Goal: Task Accomplishment & Management: Complete application form

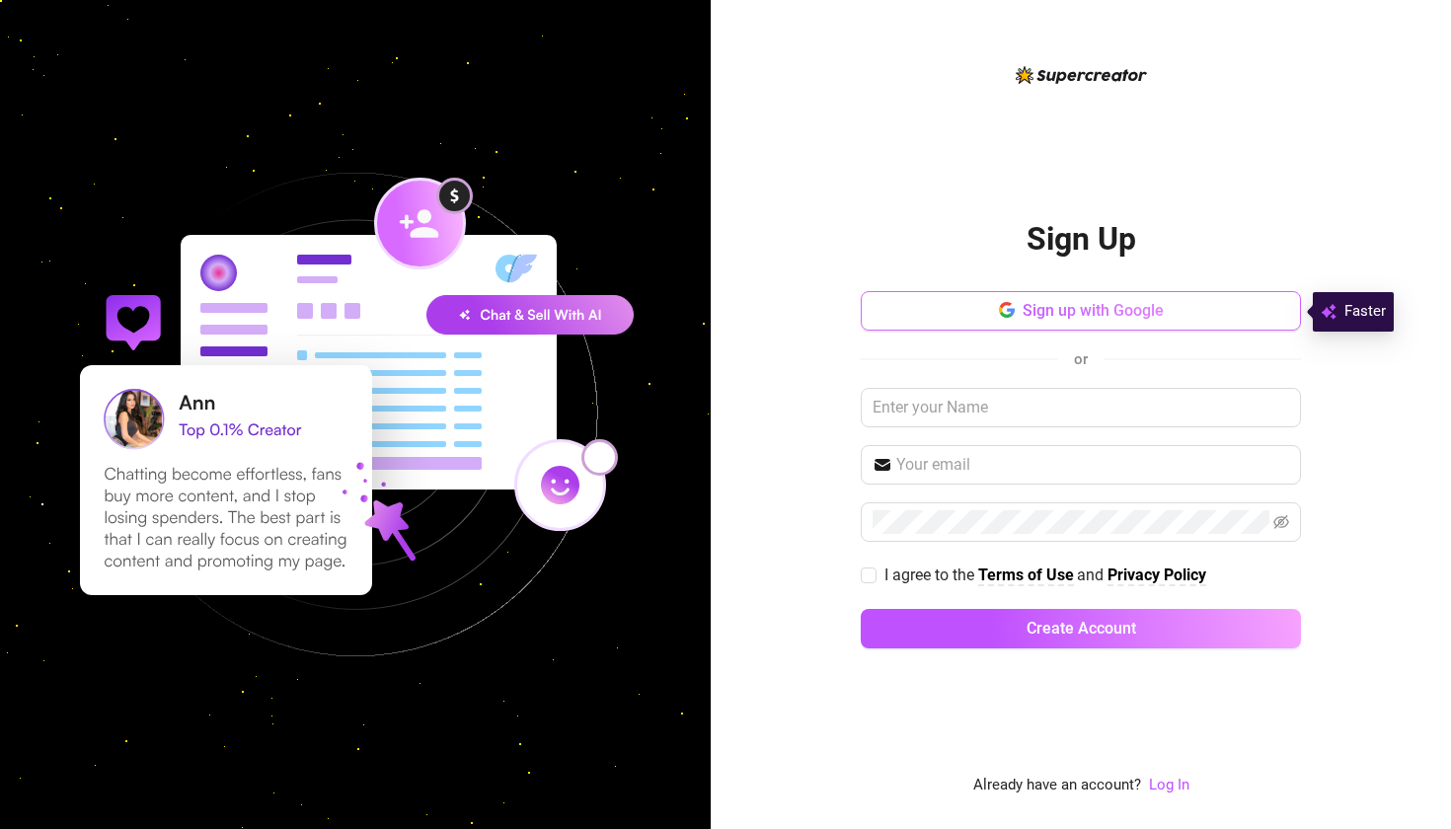
click at [1117, 311] on span "Sign up with Google" at bounding box center [1093, 310] width 141 height 19
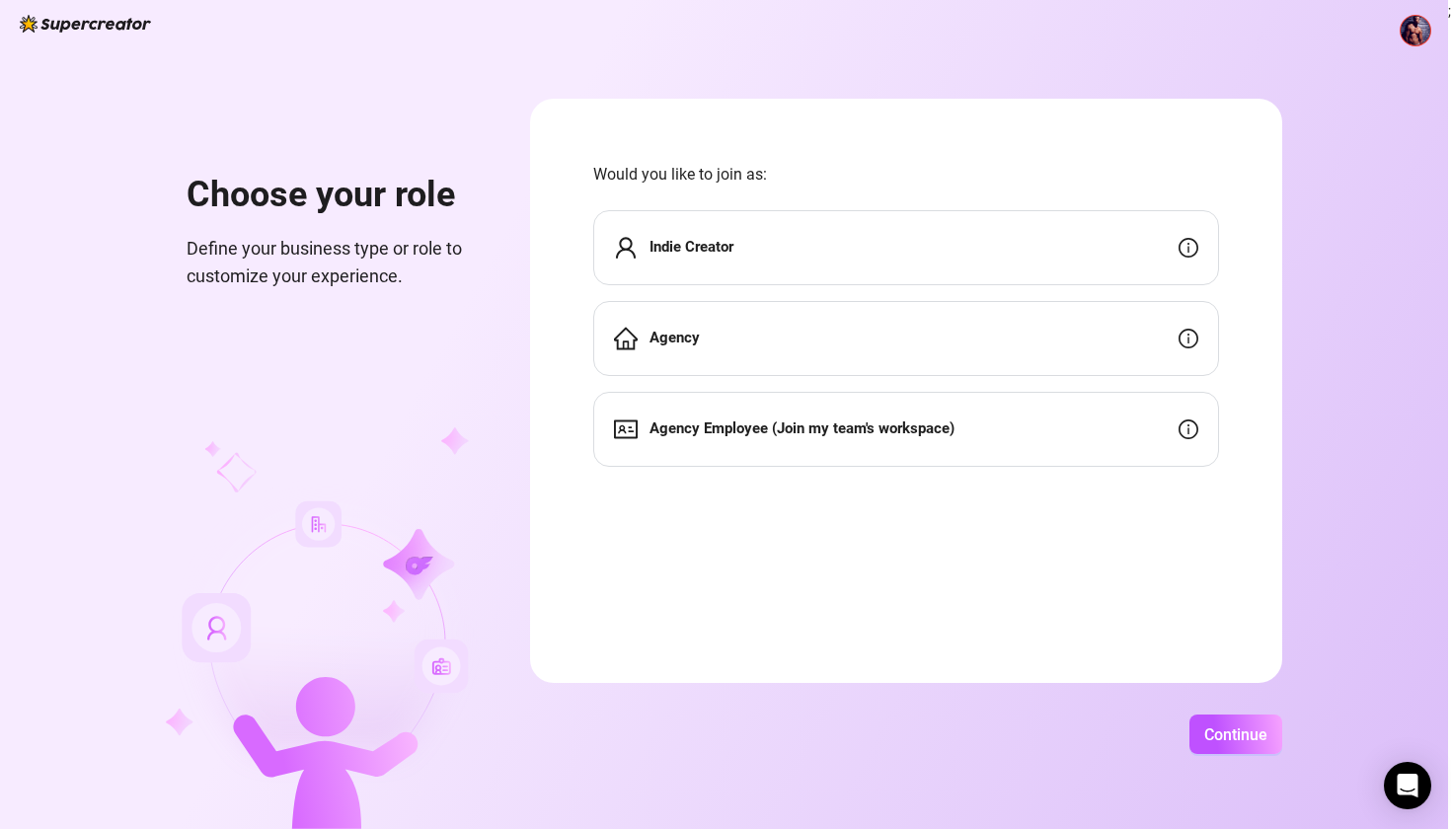
click at [814, 217] on div "Indie Creator" at bounding box center [906, 247] width 626 height 75
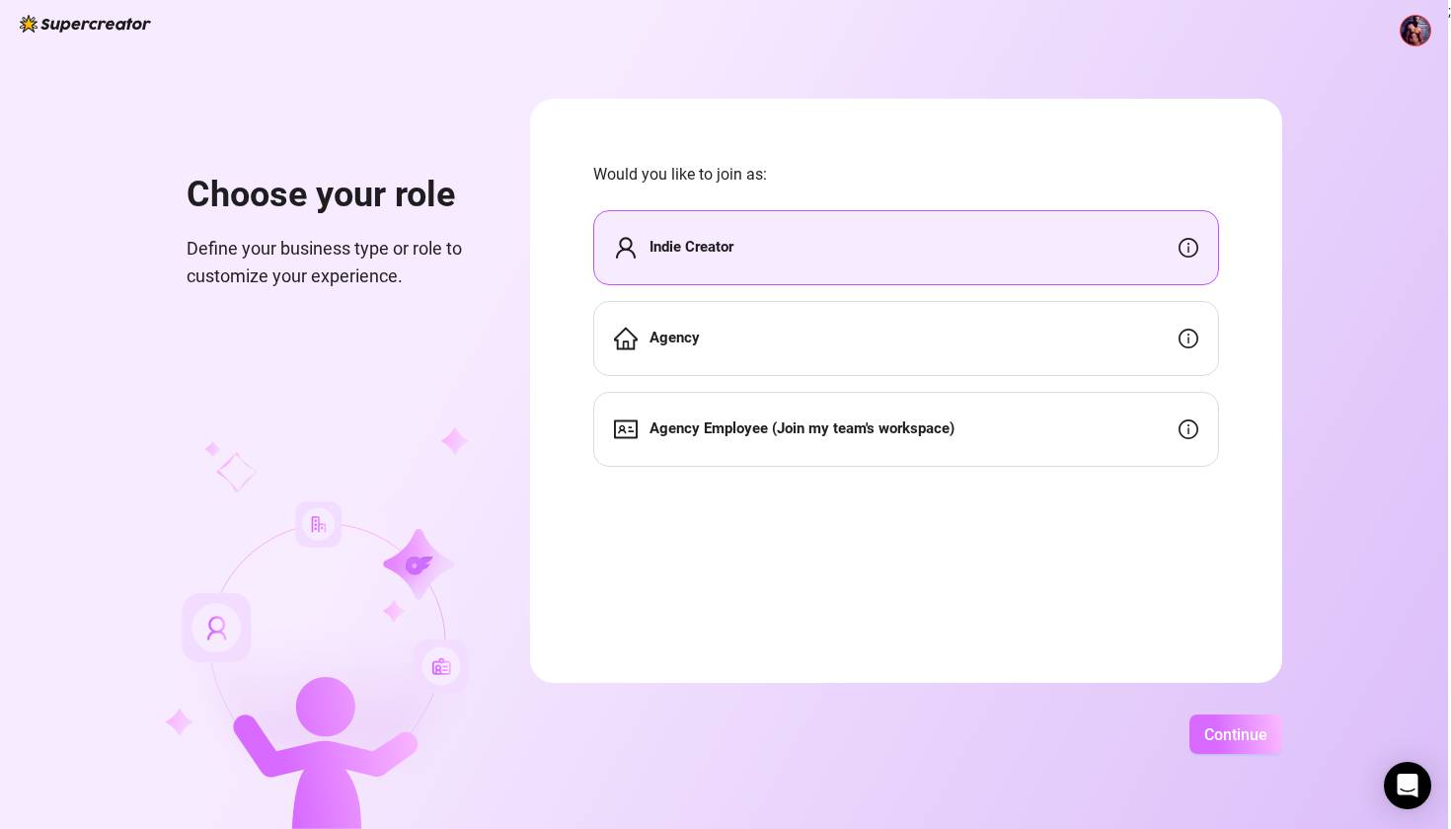
click at [1282, 746] on button "Continue" at bounding box center [1235, 734] width 93 height 39
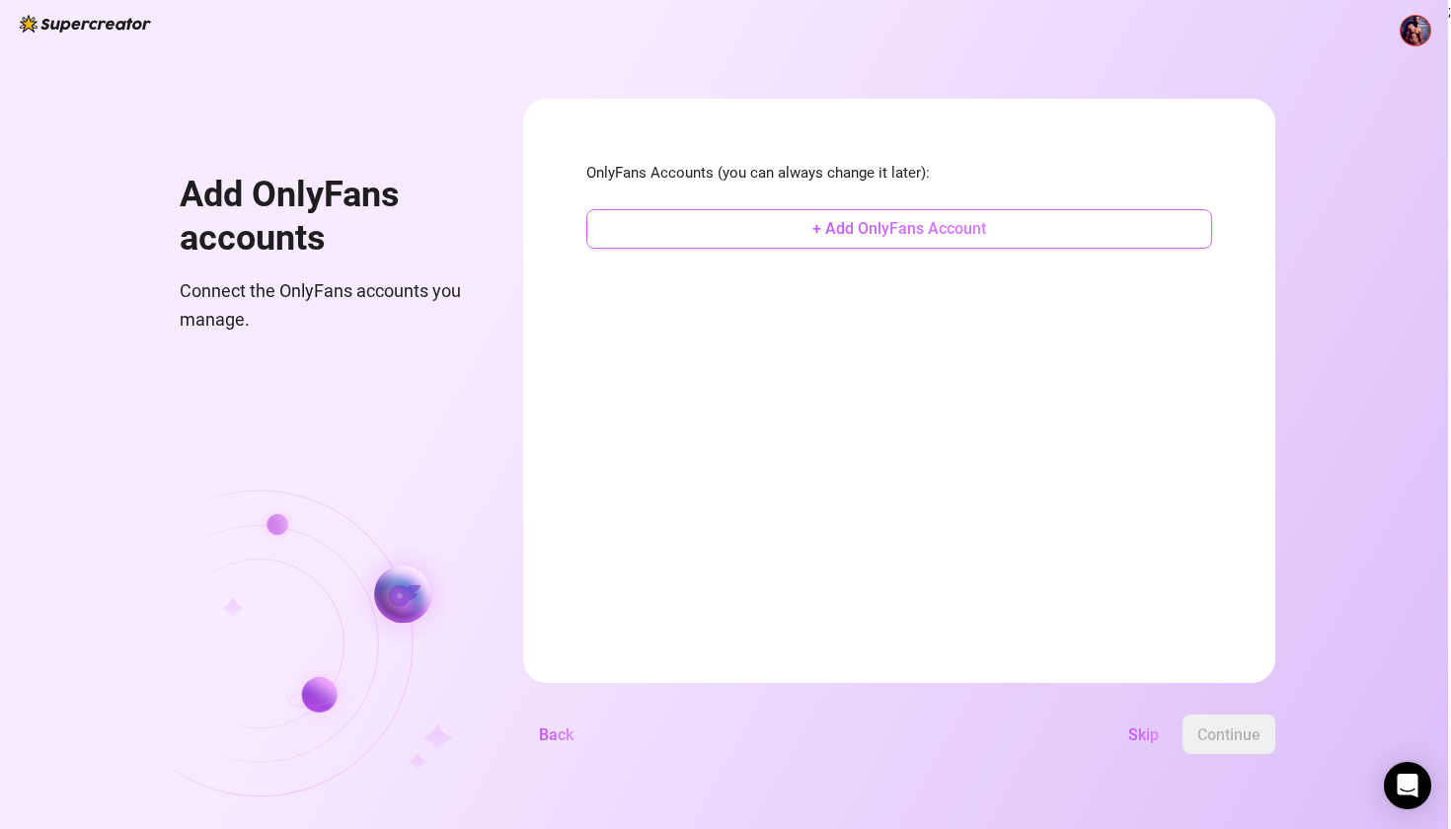
click at [986, 228] on span "+ Add OnlyFans Account" at bounding box center [899, 228] width 174 height 19
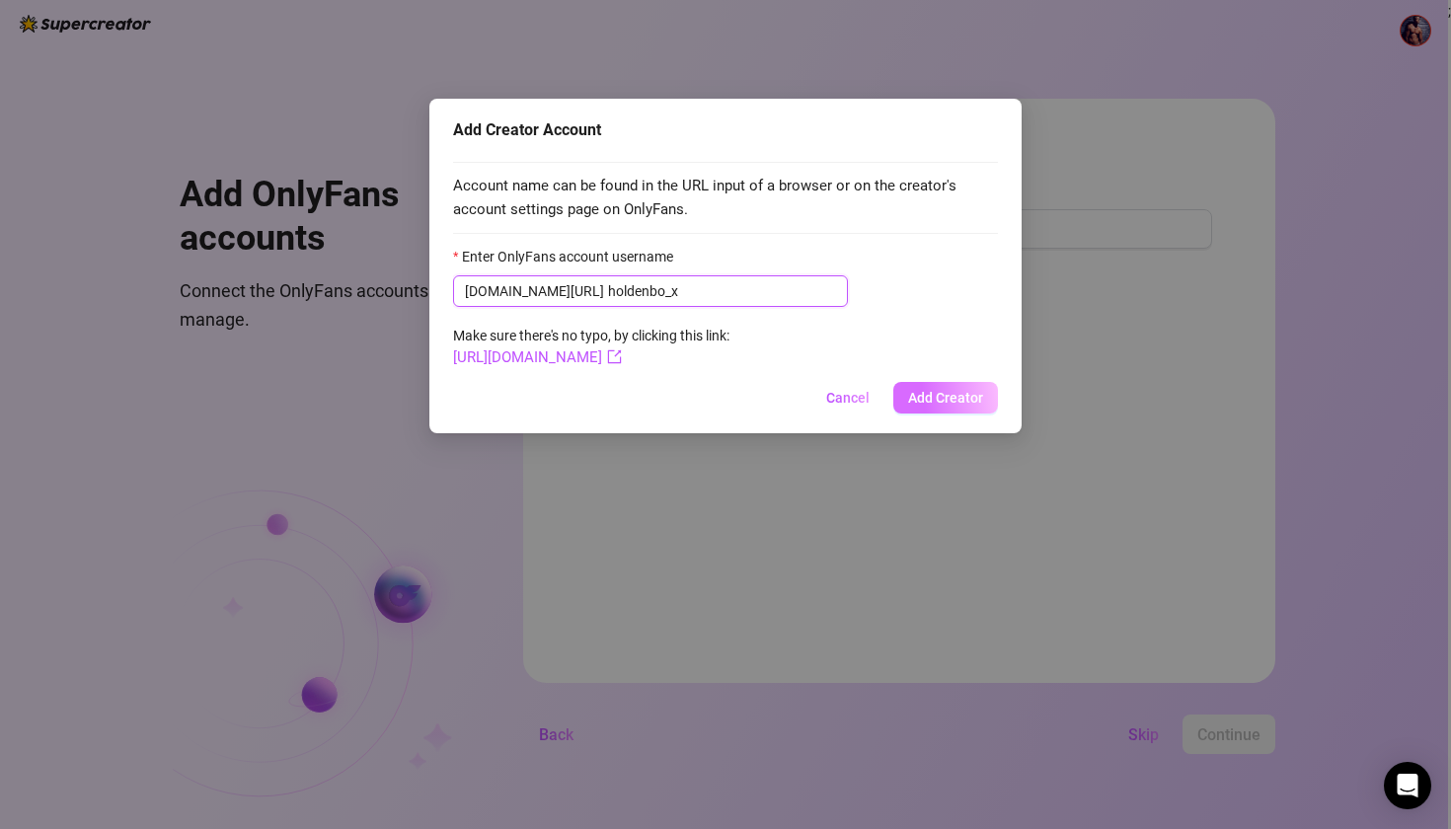
type input "holdenbo_x"
click at [958, 391] on span "Add Creator" at bounding box center [945, 398] width 75 height 16
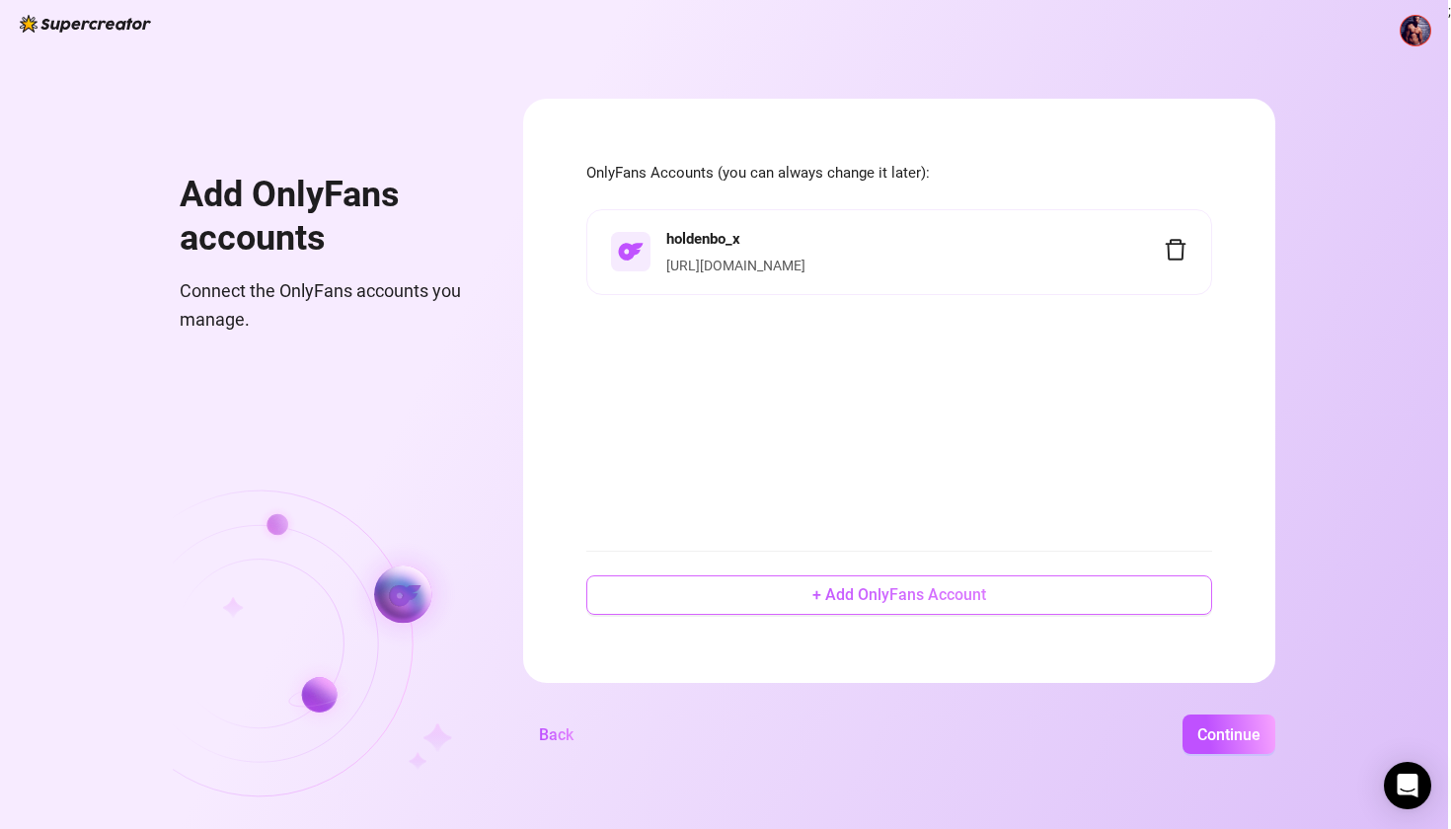
click at [982, 587] on span "+ Add OnlyFans Account" at bounding box center [899, 594] width 174 height 19
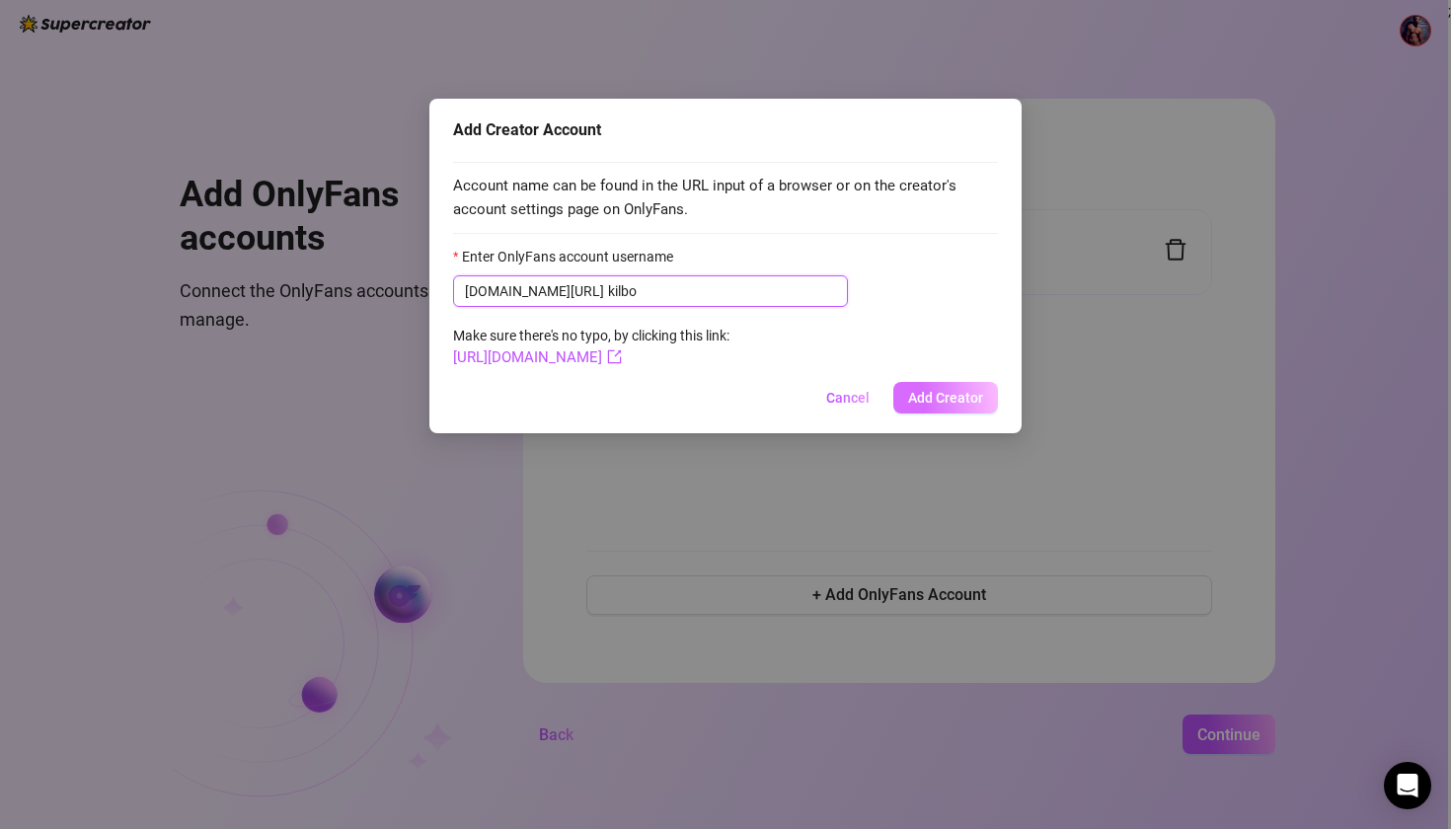
type input "kilbo"
click at [976, 394] on span "Add Creator" at bounding box center [945, 398] width 75 height 16
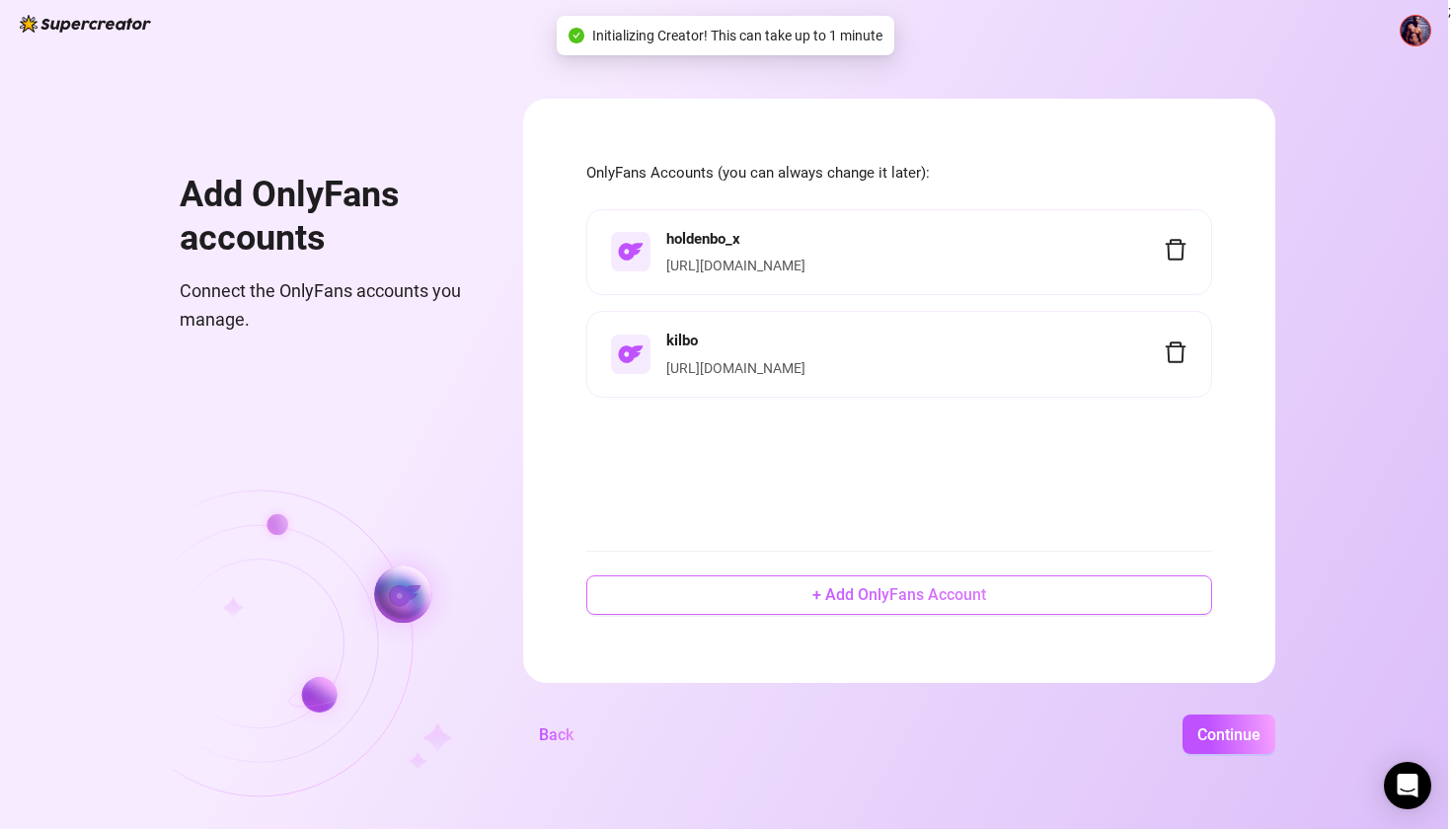
click at [986, 596] on span "+ Add OnlyFans Account" at bounding box center [899, 594] width 174 height 19
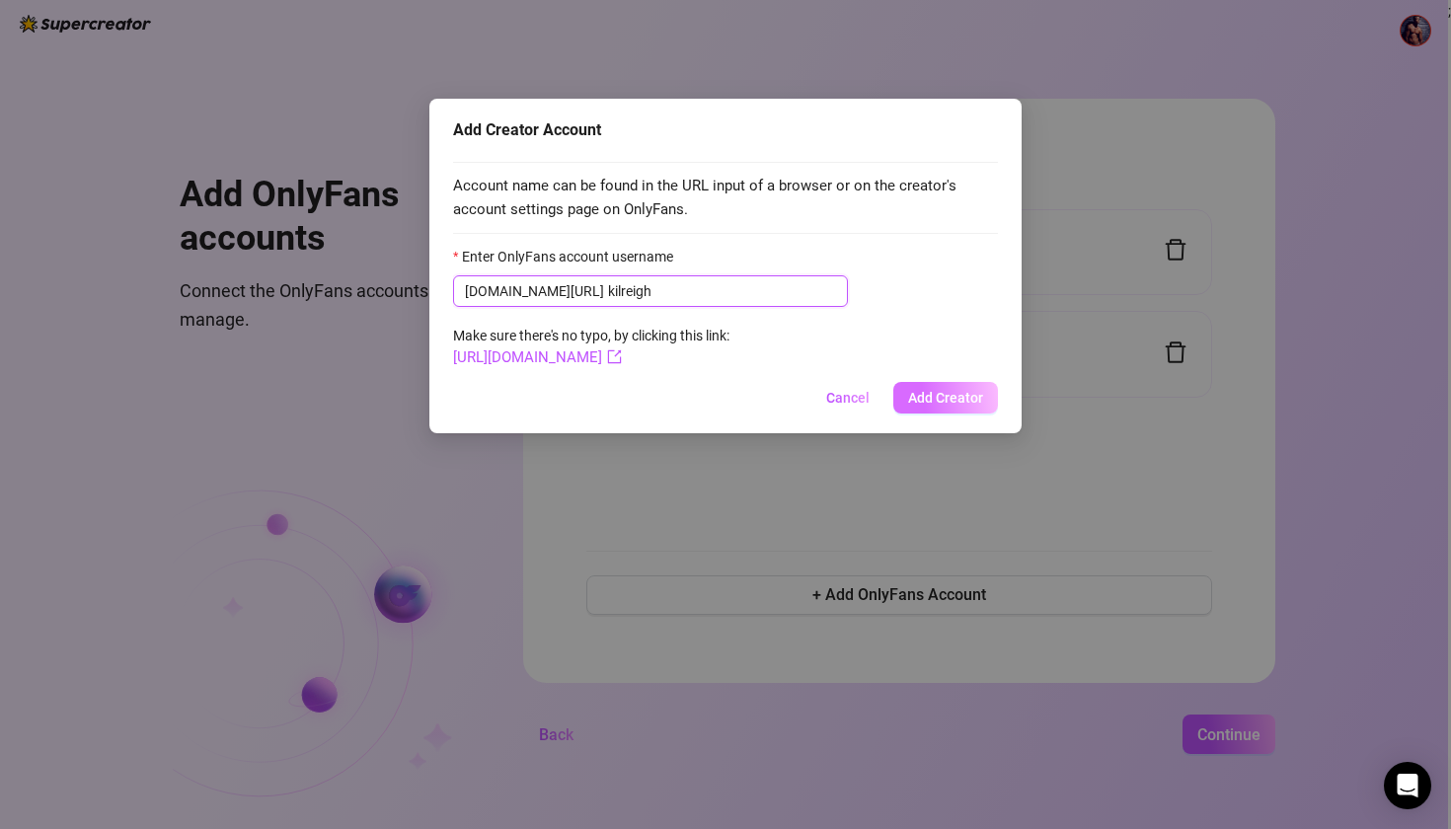
type input "kilreigh"
click at [971, 392] on span "Add Creator" at bounding box center [945, 398] width 75 height 16
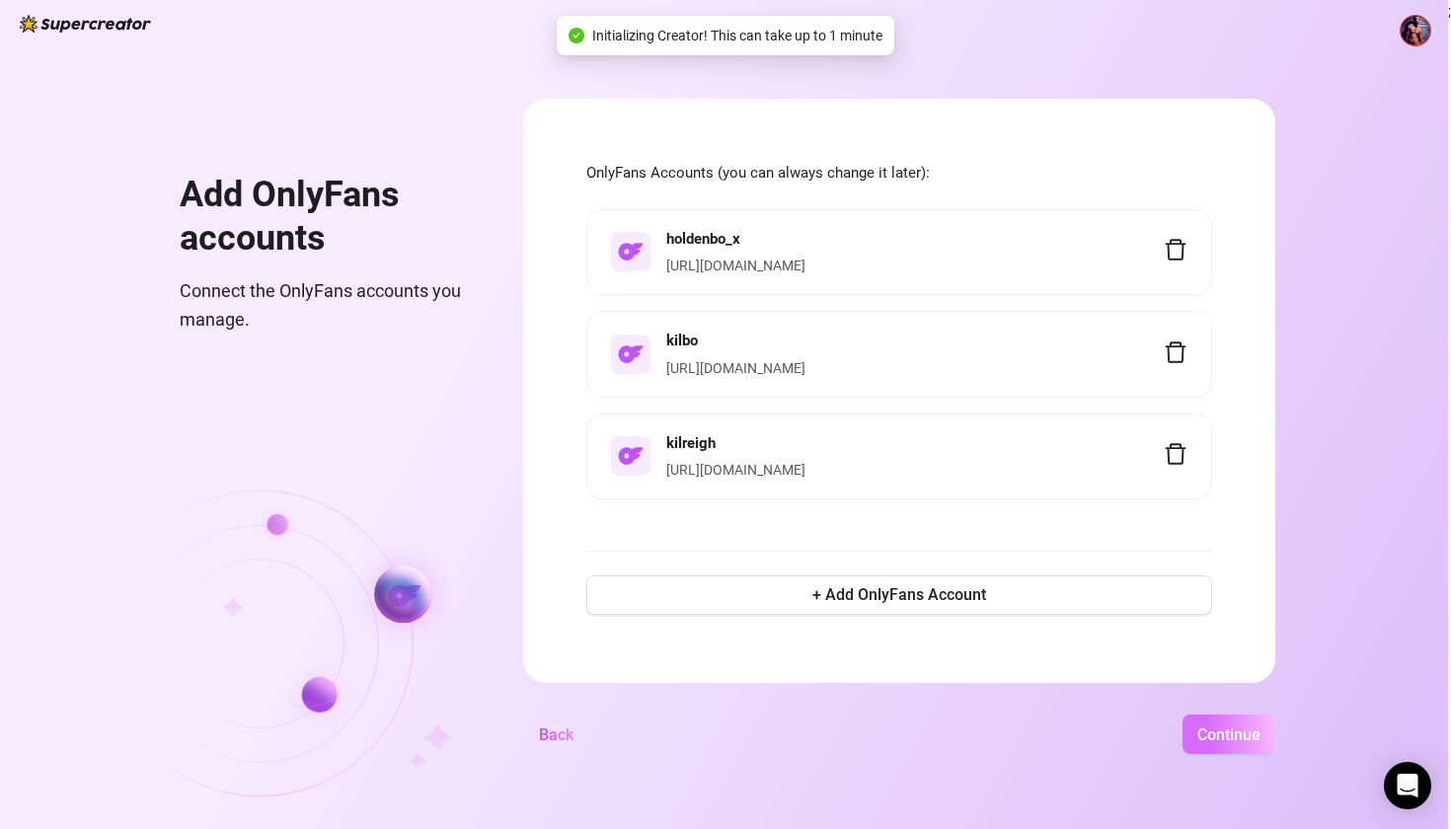
click at [1275, 722] on button "Continue" at bounding box center [1228, 734] width 93 height 39
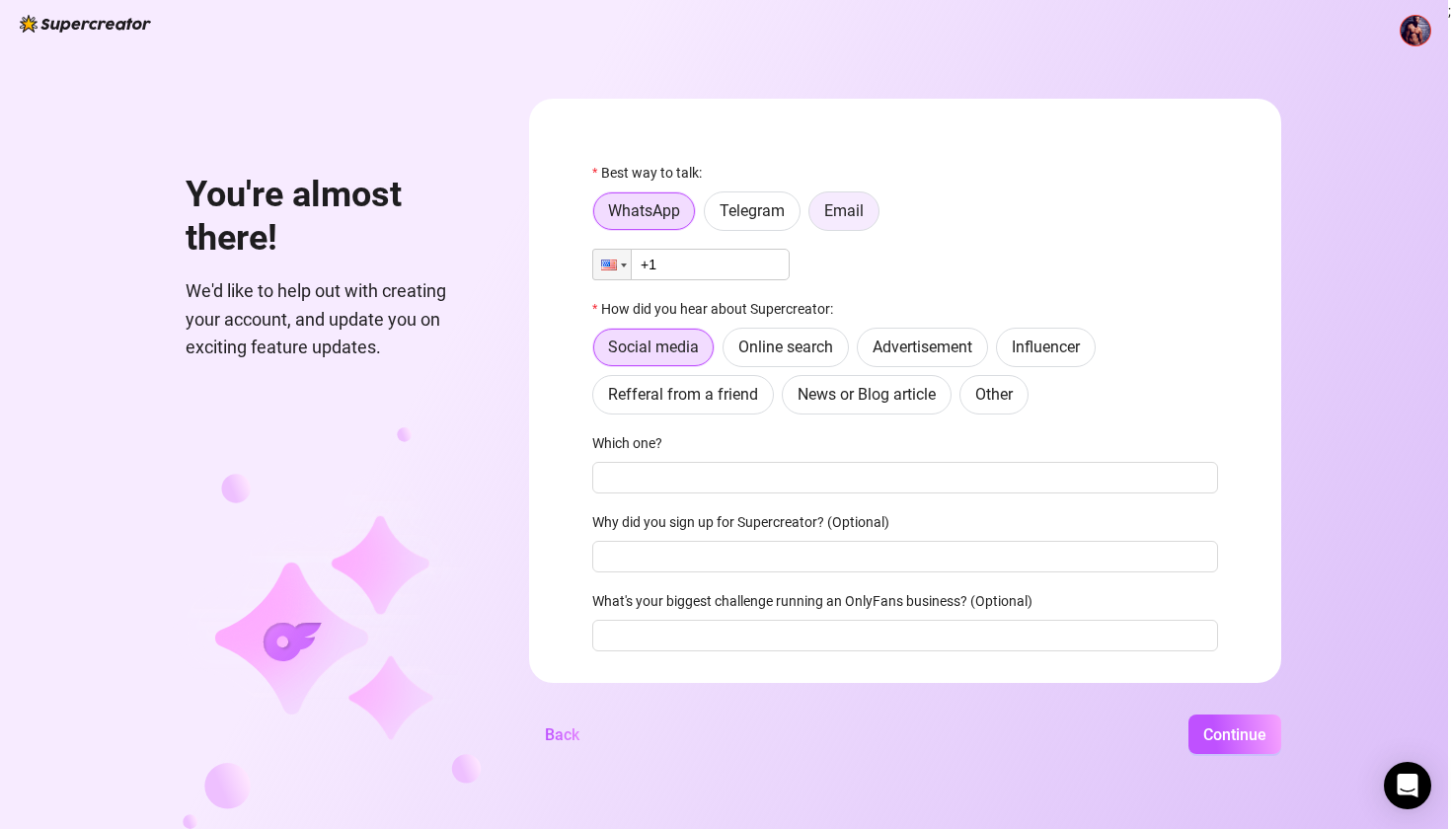
click at [864, 218] on span "Email" at bounding box center [843, 210] width 39 height 19
click at [814, 216] on input "Email" at bounding box center [814, 216] width 0 height 0
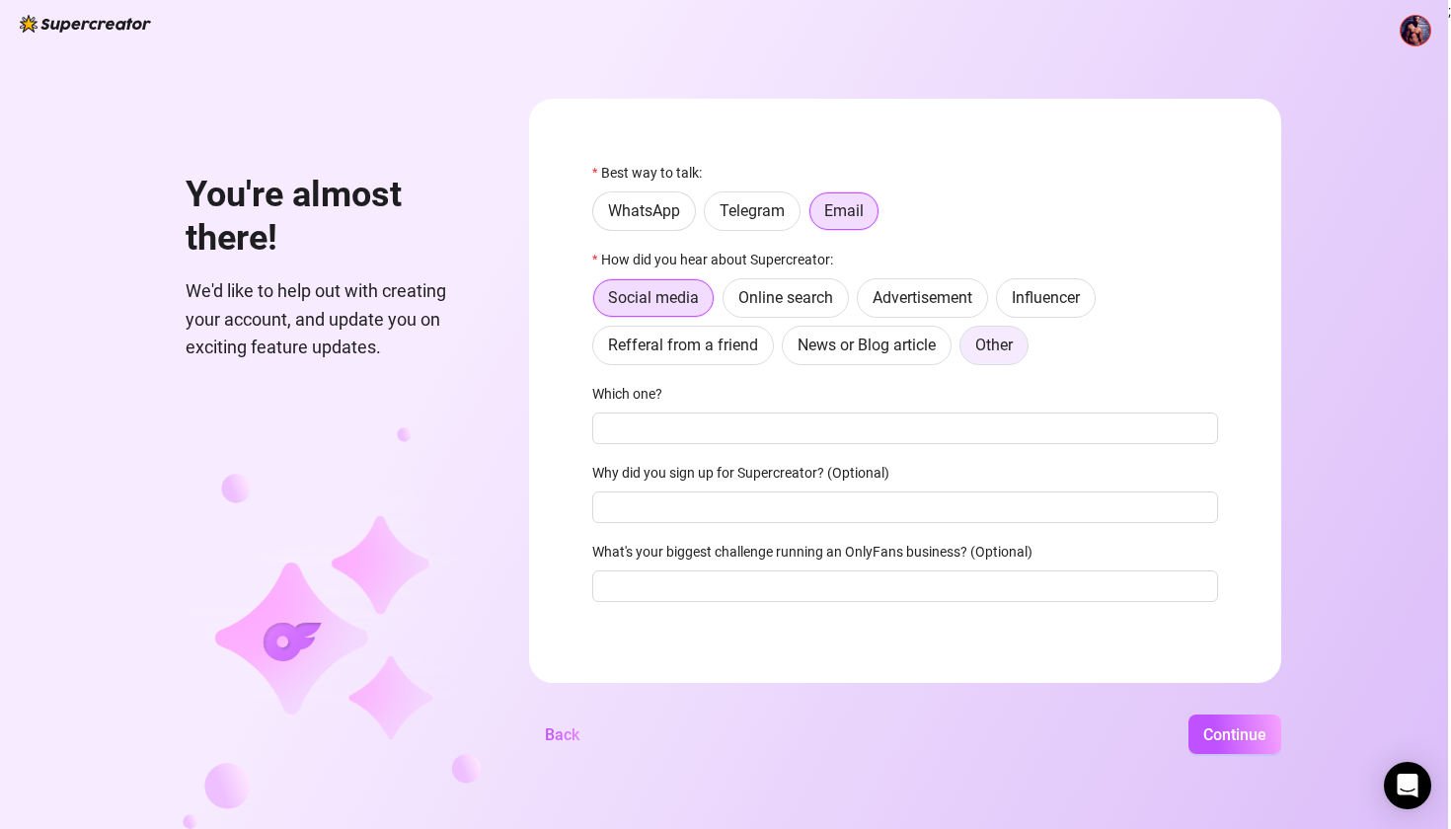
click at [1013, 351] on span "Other" at bounding box center [994, 345] width 38 height 19
click at [965, 350] on input "Other" at bounding box center [965, 350] width 0 height 0
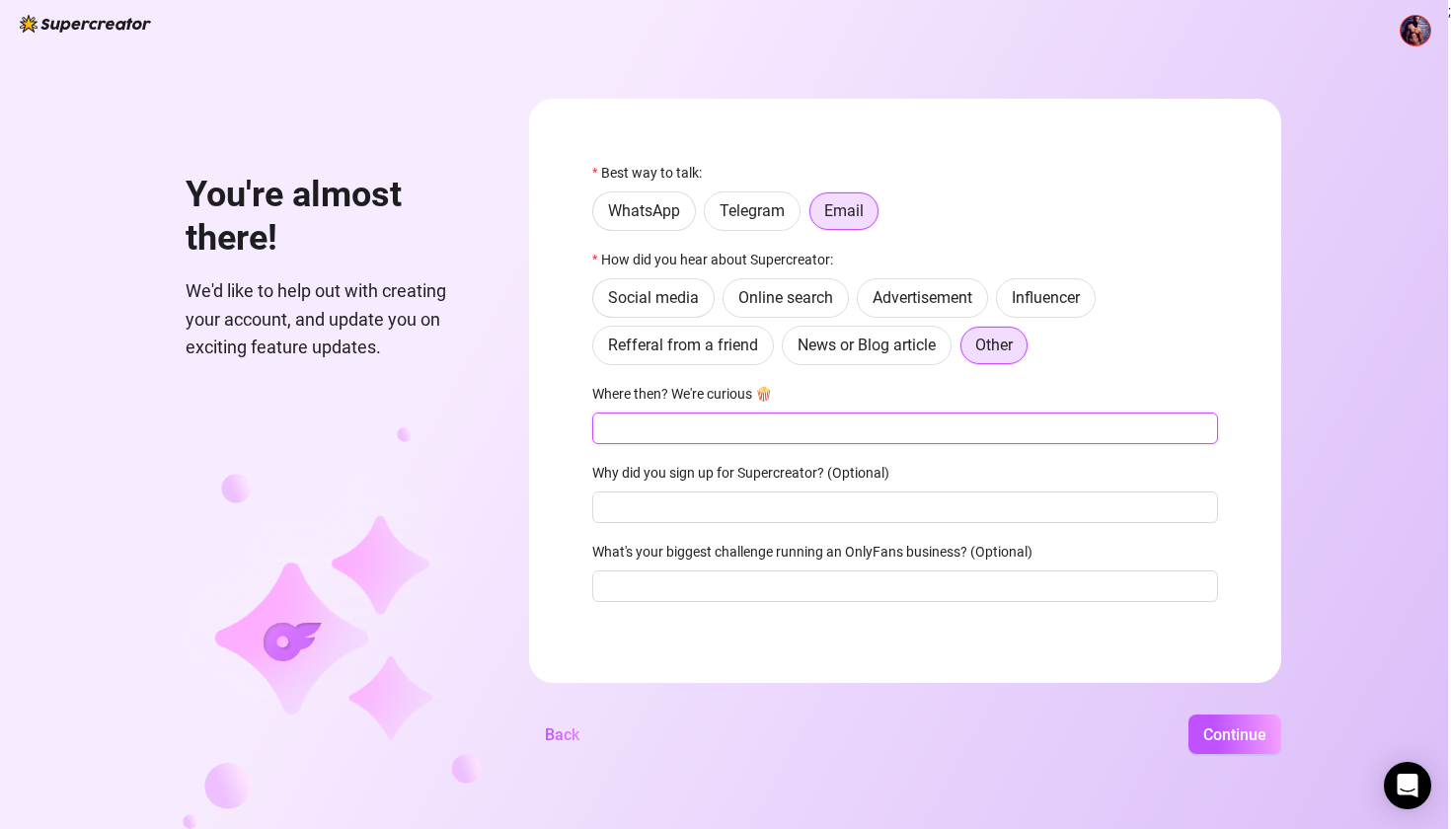
click at [788, 429] on input "Where then? We're curious 🍿" at bounding box center [905, 429] width 626 height 32
type input "Fiverr"
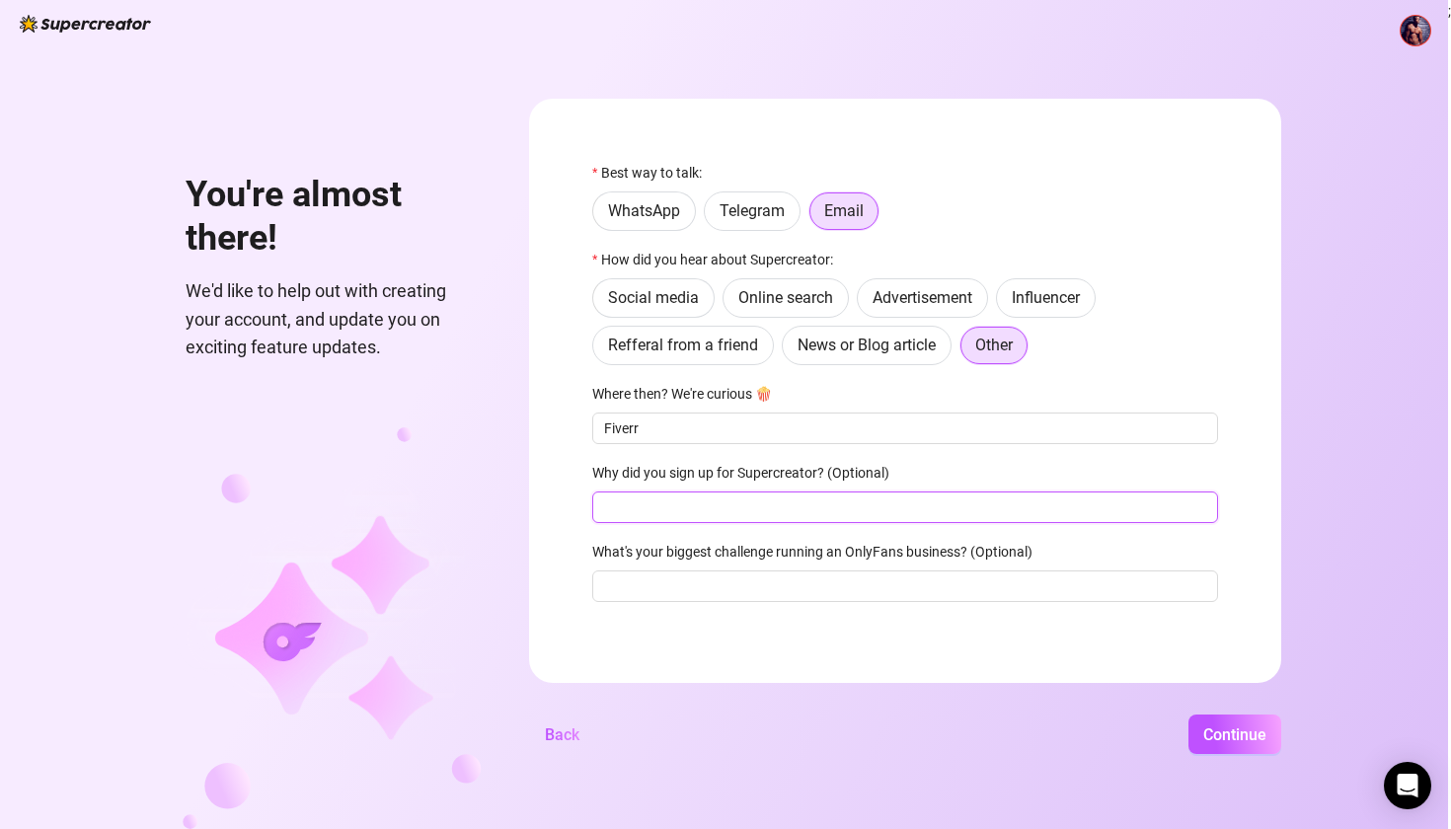
click at [791, 518] on input "Why did you sign up for Supercreator? (Optional)" at bounding box center [905, 508] width 626 height 32
type input "I need help, the workload is too much"
click at [808, 588] on input "What's your biggest challenge running an OnlyFans business? (Optional)" at bounding box center [905, 586] width 626 height 32
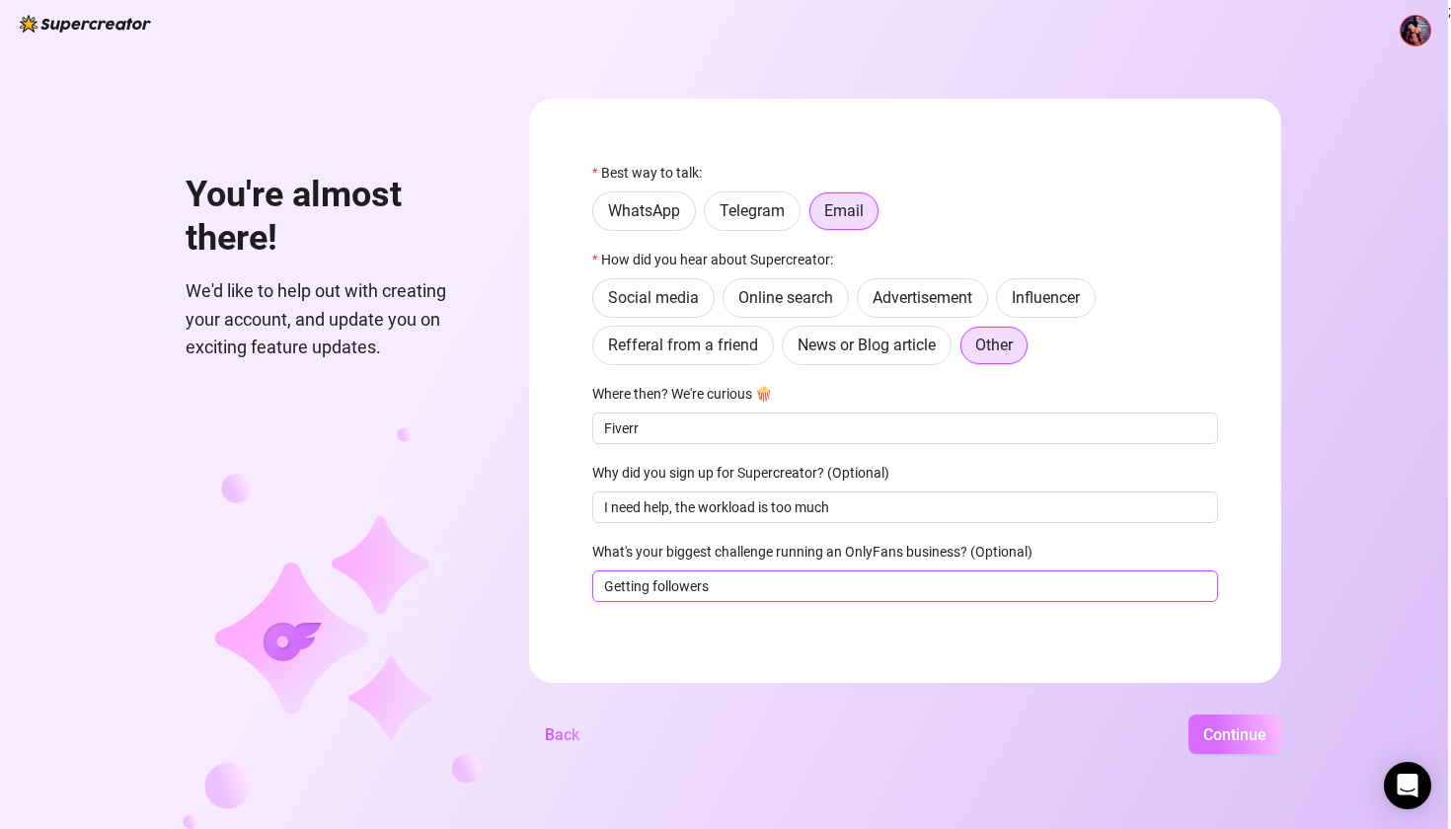
type input "Getting followers"
click at [1266, 743] on span "Continue" at bounding box center [1234, 734] width 63 height 19
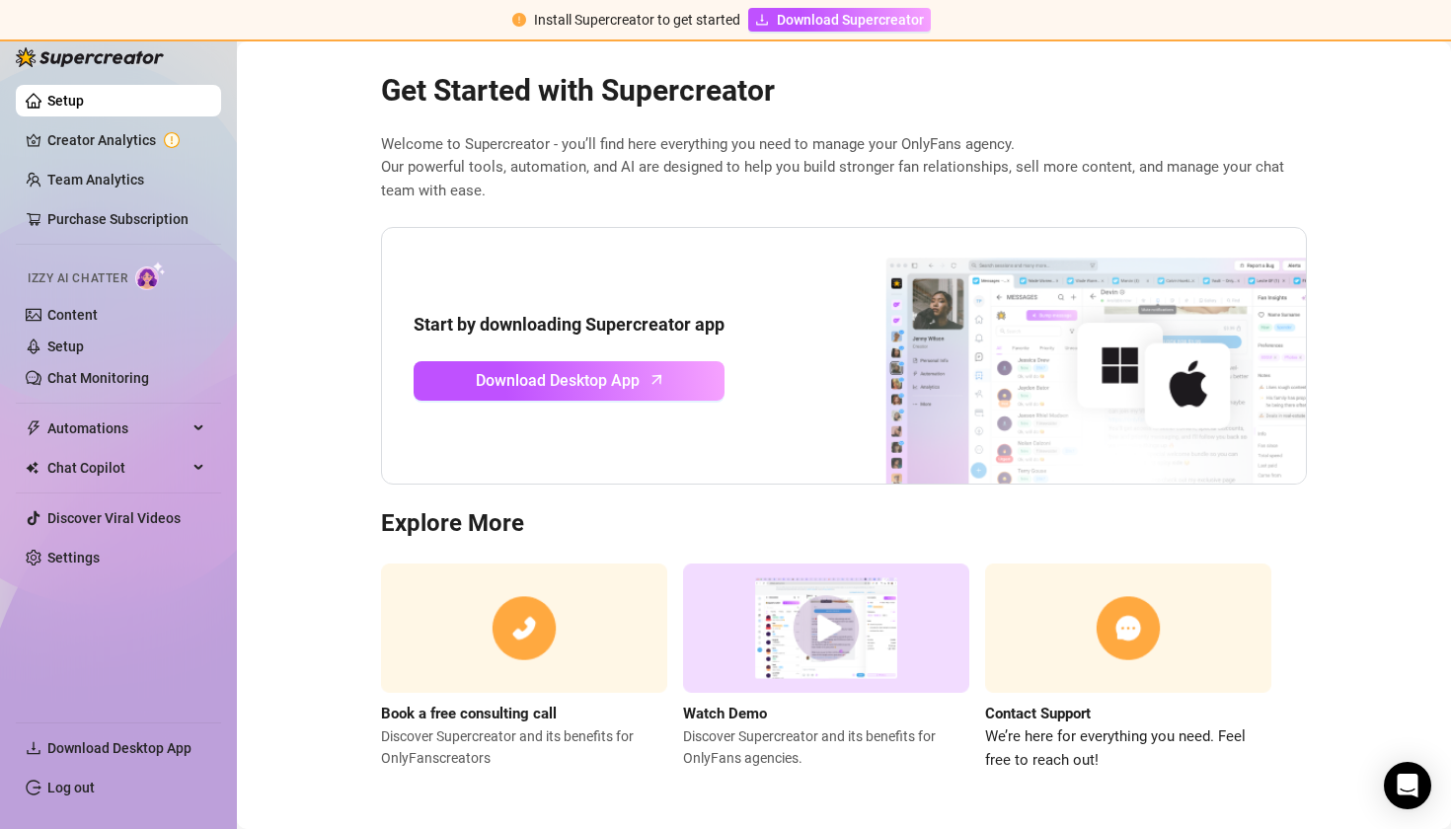
scroll to position [23, 0]
click at [634, 392] on span "Download Desktop App" at bounding box center [558, 381] width 164 height 25
